Goal: Check status

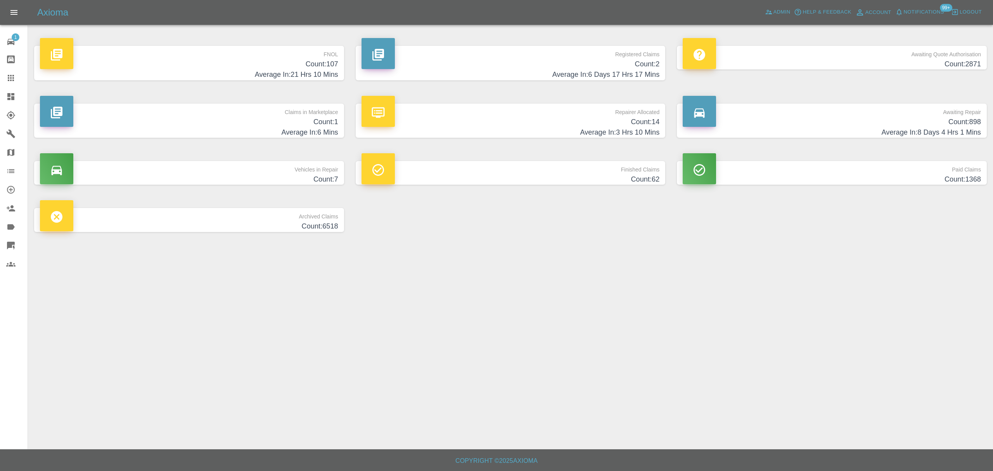
click at [16, 76] on div at bounding box center [17, 77] width 22 height 9
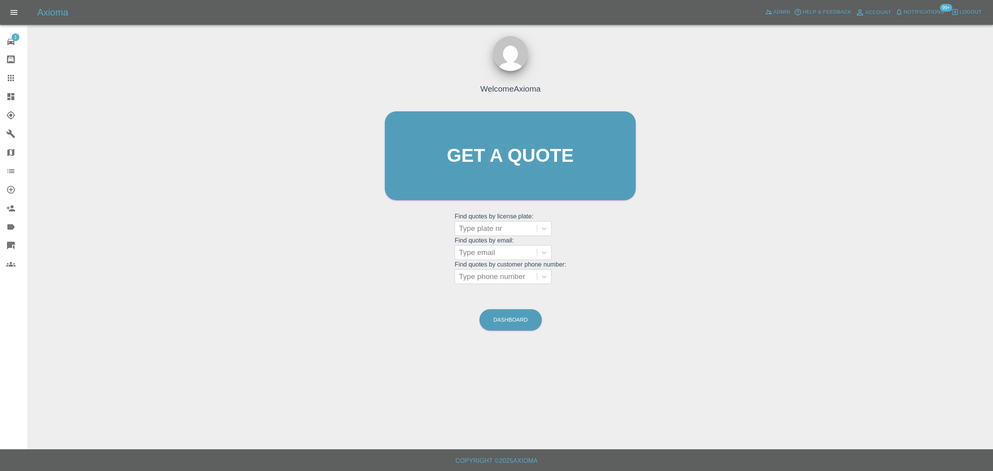
click at [480, 225] on div at bounding box center [496, 228] width 74 height 11
paste input "RV14XJW"
type input "RV14XJW"
click at [509, 248] on div "RV14XJW, Completed" at bounding box center [503, 249] width 97 height 16
